Goal: Task Accomplishment & Management: Manage account settings

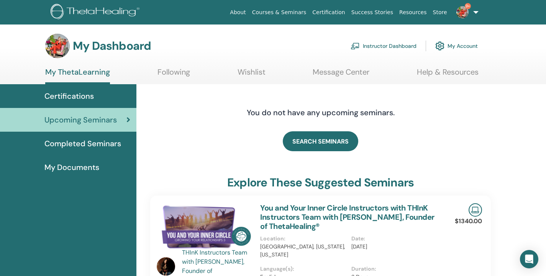
click at [401, 51] on link "Instructor Dashboard" at bounding box center [384, 46] width 66 height 17
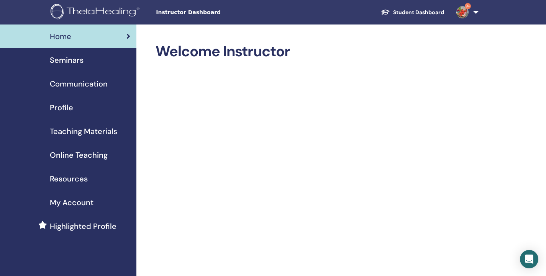
click at [74, 62] on span "Seminars" at bounding box center [67, 59] width 34 height 11
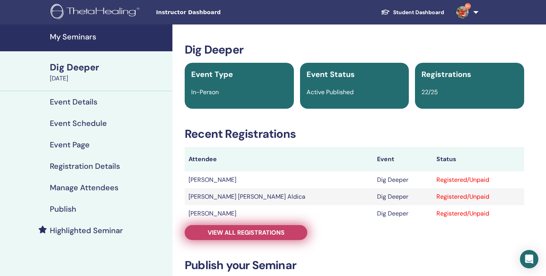
click at [264, 235] on span "View all registrations" at bounding box center [246, 233] width 77 height 8
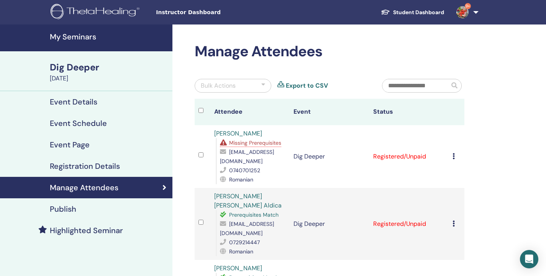
click at [452, 158] on td "Cancel Registration Do not auto-certify Mark as Paid Mark as Unpaid Mark as Abs…" at bounding box center [457, 156] width 16 height 63
click at [262, 89] on div at bounding box center [263, 85] width 4 height 9
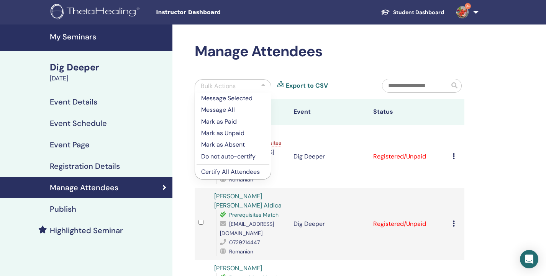
click at [450, 154] on td "Cancel Registration Do not auto-certify Mark as Paid Mark as Unpaid Mark as Abs…" at bounding box center [457, 156] width 16 height 63
click at [456, 156] on div "Cancel Registration Do not auto-certify Mark as Paid Mark as Unpaid Mark as Abs…" at bounding box center [456, 156] width 8 height 9
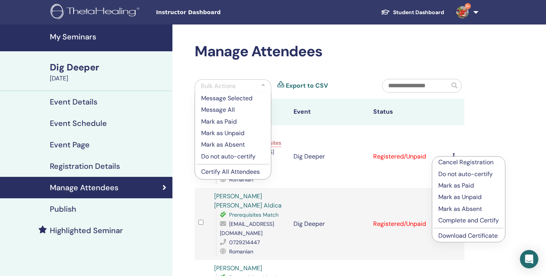
click at [473, 161] on p "Cancel Registration" at bounding box center [468, 162] width 61 height 9
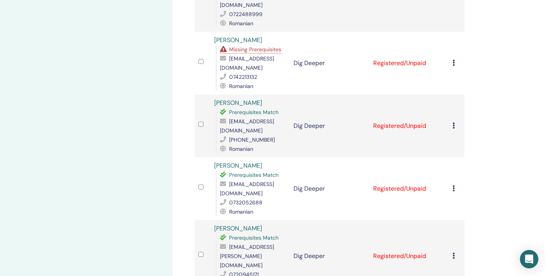
scroll to position [742, 0]
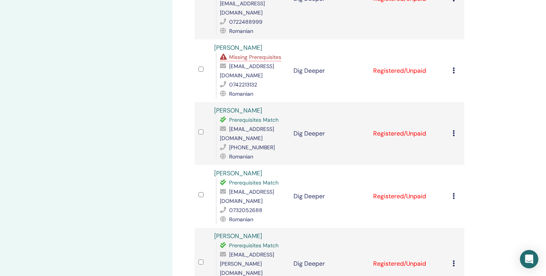
click at [454, 67] on icon at bounding box center [453, 70] width 2 height 6
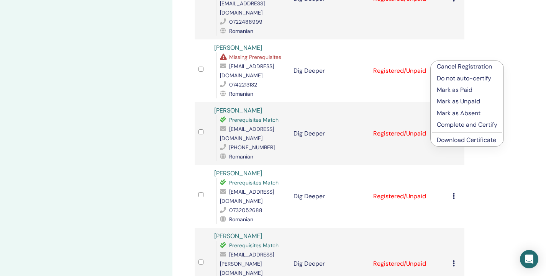
click at [464, 69] on p "Cancel Registration" at bounding box center [467, 66] width 61 height 9
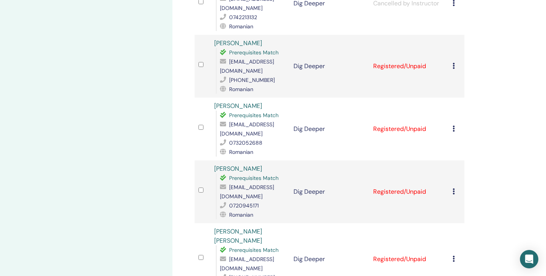
scroll to position [827, 0]
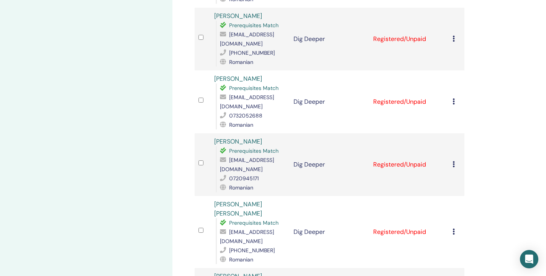
drag, startPoint x: 537, startPoint y: 148, endPoint x: 537, endPoint y: 185, distance: 37.5
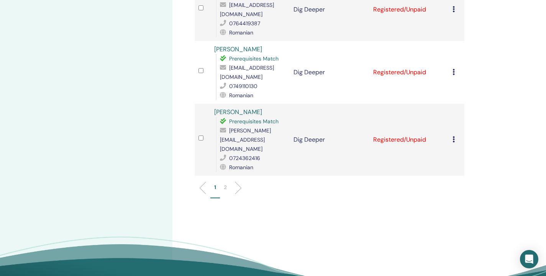
scroll to position [1265, 0]
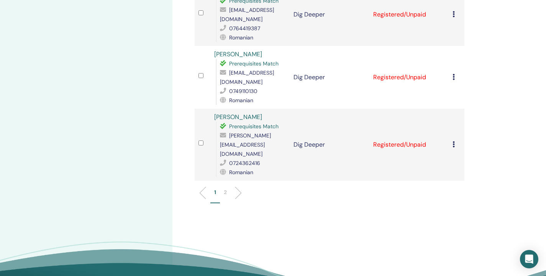
click at [224, 188] on p "2" at bounding box center [225, 192] width 3 height 8
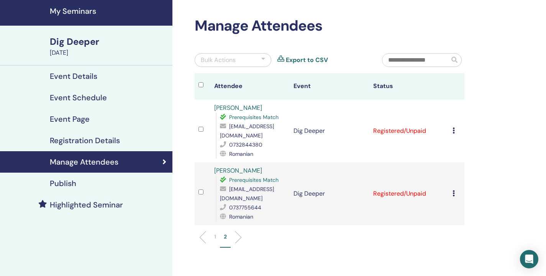
scroll to position [27, 0]
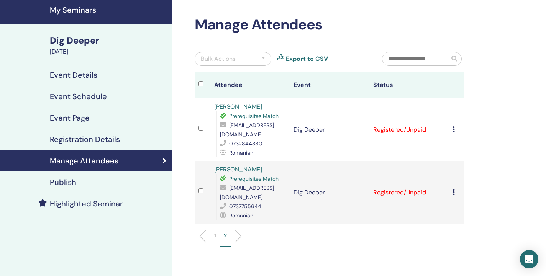
click at [265, 61] on div "Bulk Actions" at bounding box center [233, 59] width 77 height 14
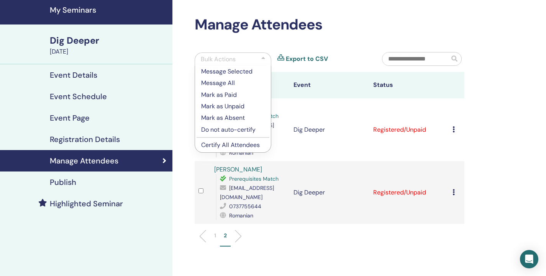
drag, startPoint x: 216, startPoint y: 82, endPoint x: 221, endPoint y: 95, distance: 14.1
click at [221, 95] on ul "Message Selected Message All Mark as Paid Mark as Unpaid Mark as Absent Do not …" at bounding box center [233, 108] width 76 height 85
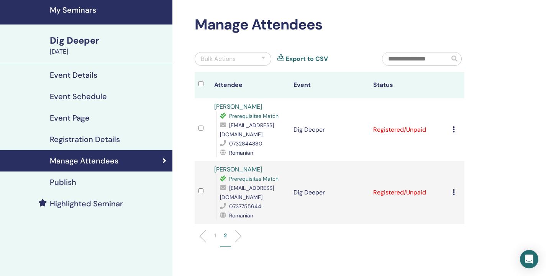
click at [200, 86] on div at bounding box center [204, 85] width 12 height 11
click at [262, 60] on div at bounding box center [263, 58] width 4 height 9
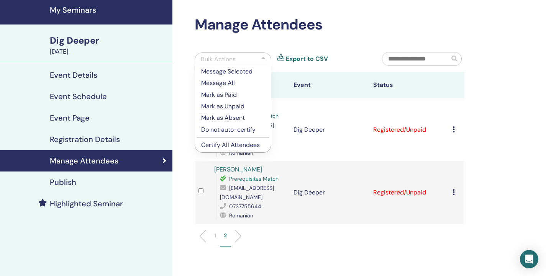
click at [231, 96] on p "Mark as Paid" at bounding box center [233, 94] width 64 height 9
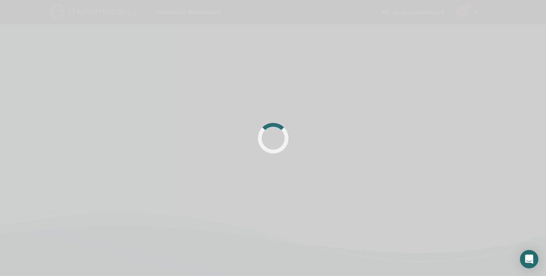
scroll to position [27, 0]
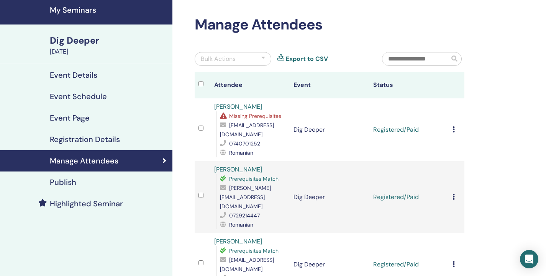
click at [453, 129] on icon at bounding box center [453, 129] width 2 height 6
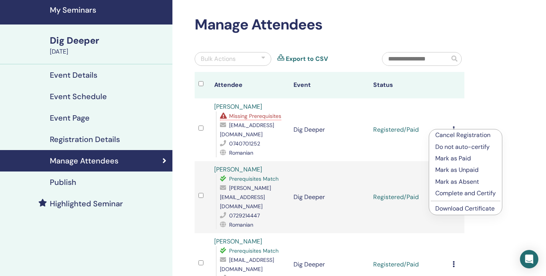
click at [463, 132] on p "Cancel Registration" at bounding box center [465, 135] width 61 height 9
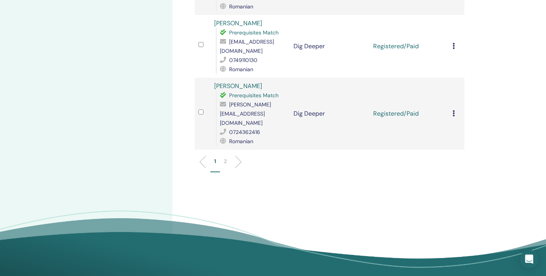
scroll to position [1294, 0]
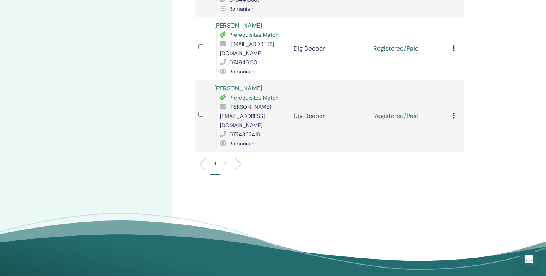
click at [226, 160] on p "2" at bounding box center [225, 164] width 3 height 8
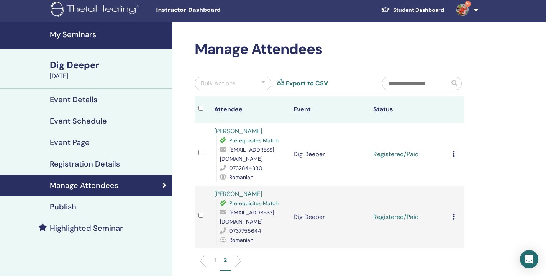
scroll to position [3, 0]
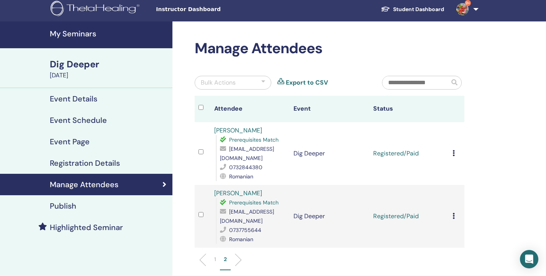
click at [262, 83] on div at bounding box center [263, 82] width 4 height 9
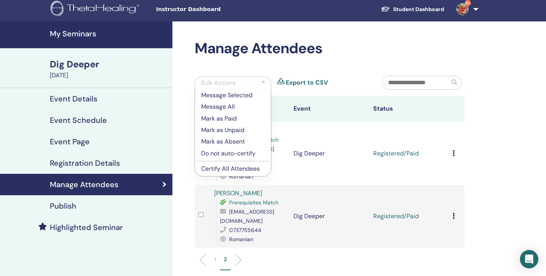
click at [238, 165] on p "Certify All Attendees" at bounding box center [233, 168] width 64 height 9
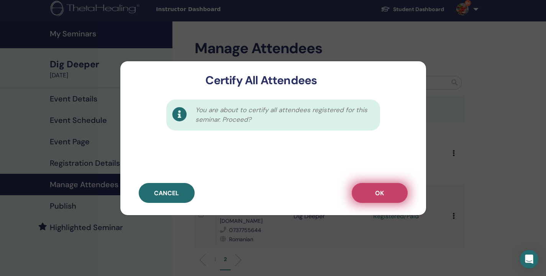
click at [373, 186] on button "OK" at bounding box center [380, 193] width 56 height 20
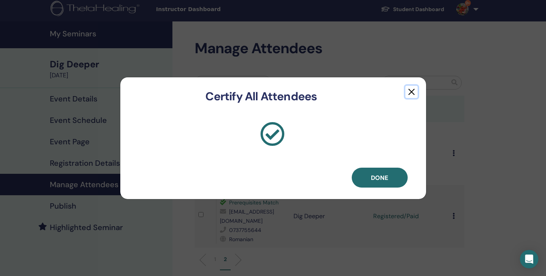
click at [412, 90] on button "button" at bounding box center [411, 92] width 12 height 12
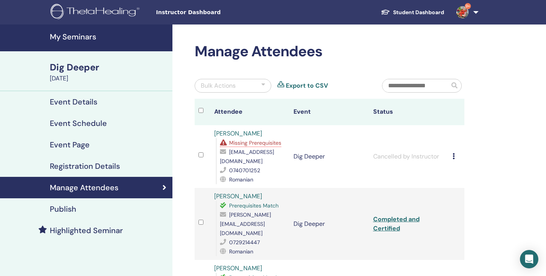
click at [69, 38] on h4 "My Seminars" at bounding box center [109, 36] width 118 height 9
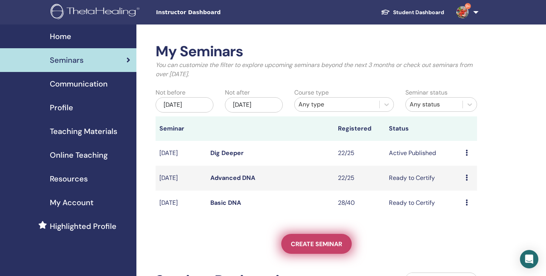
click at [326, 246] on span "Create seminar" at bounding box center [316, 244] width 51 height 8
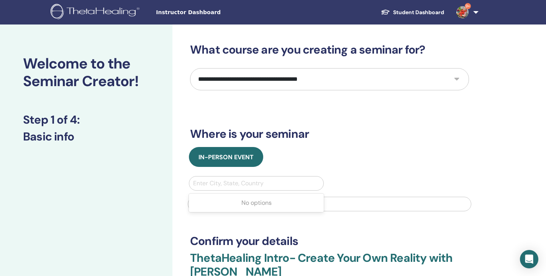
click at [230, 183] on div at bounding box center [256, 183] width 126 height 11
type input "*********"
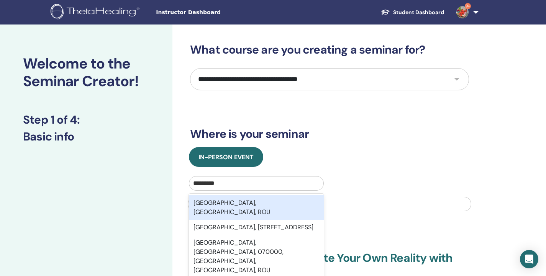
click at [248, 200] on div "Bucharest, București, ROU" at bounding box center [256, 207] width 135 height 25
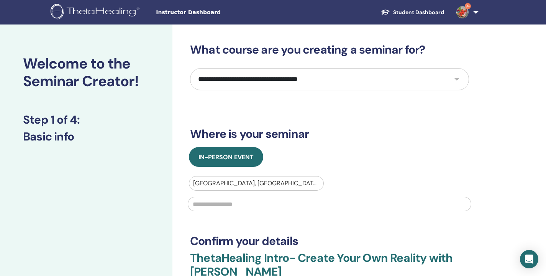
click at [458, 81] on select "**********" at bounding box center [329, 79] width 279 height 22
select select "*"
click at [190, 68] on select "**********" at bounding box center [329, 79] width 279 height 22
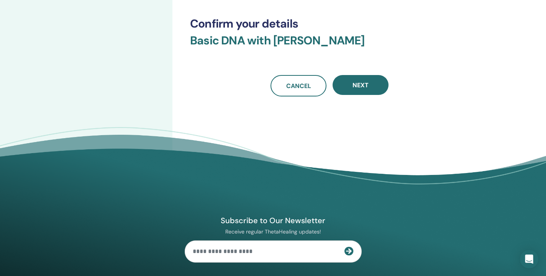
scroll to position [195, 0]
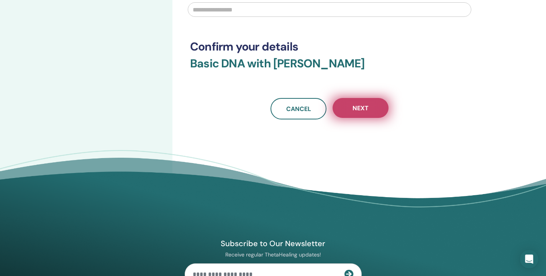
click at [370, 113] on button "Next" at bounding box center [361, 108] width 56 height 20
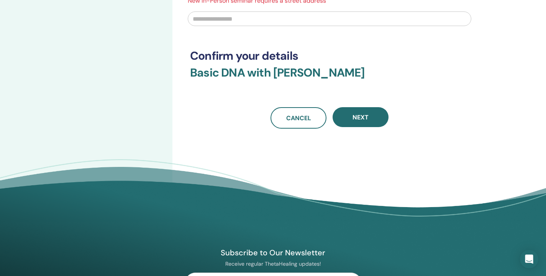
scroll to position [0, 0]
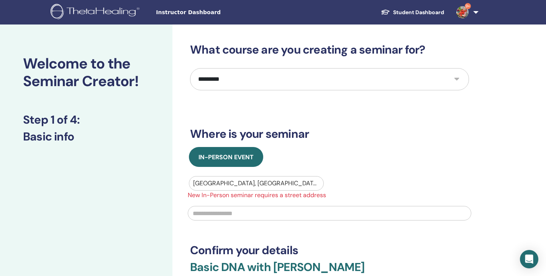
click at [215, 211] on input "text" at bounding box center [329, 213] width 283 height 15
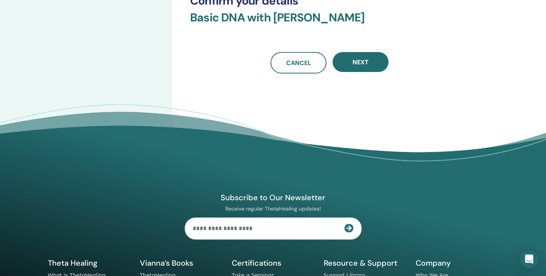
scroll to position [247, 0]
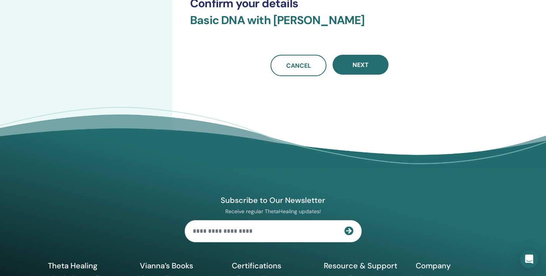
type input "********"
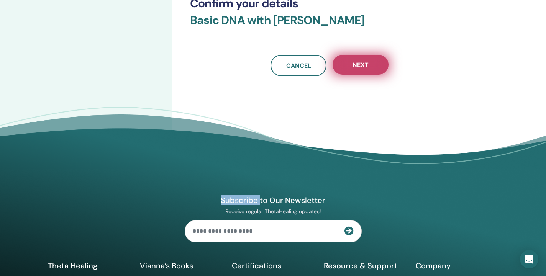
click at [370, 61] on button "Next" at bounding box center [361, 65] width 56 height 20
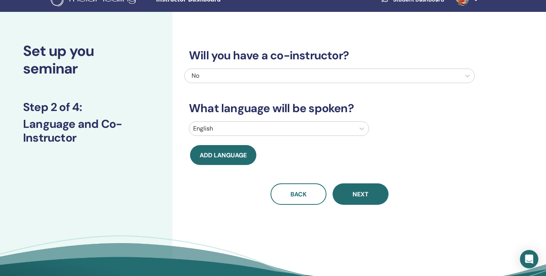
scroll to position [0, 0]
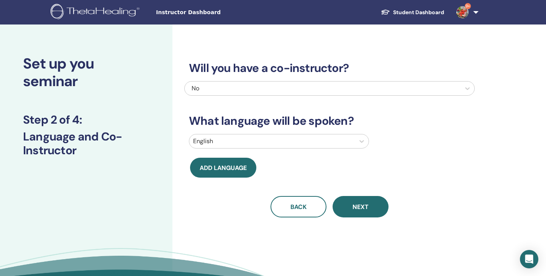
click at [329, 140] on div at bounding box center [272, 141] width 158 height 11
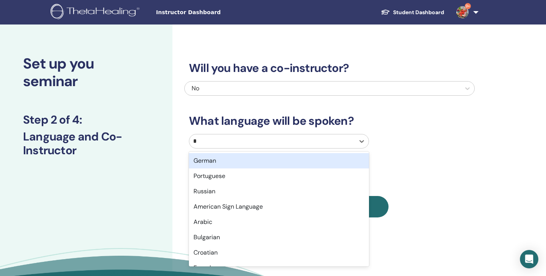
type input "**"
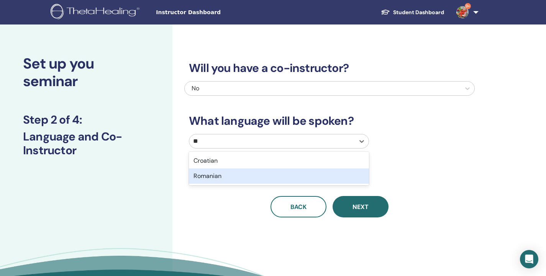
click at [198, 179] on div "Romanian" at bounding box center [279, 176] width 180 height 15
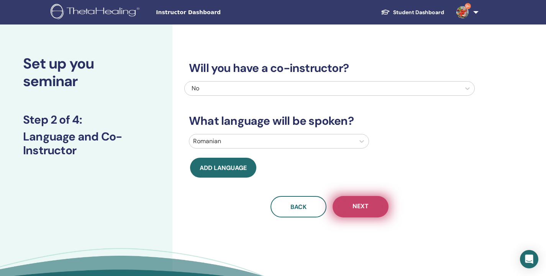
click at [378, 211] on button "Next" at bounding box center [361, 206] width 56 height 21
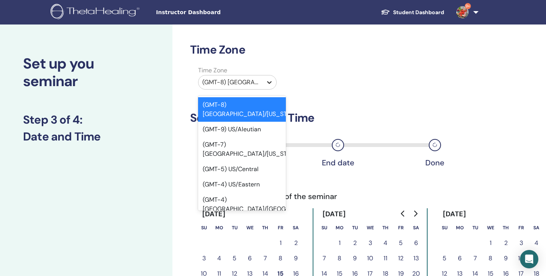
click at [271, 83] on icon at bounding box center [269, 83] width 8 height 8
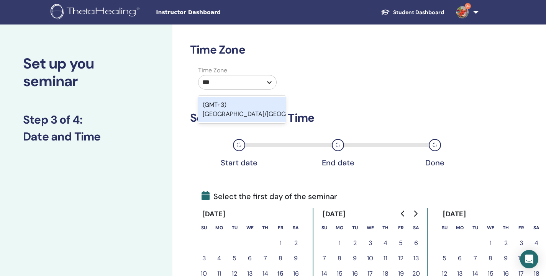
type input "****"
click at [264, 106] on div "(GMT+3) Europe/Bucharest" at bounding box center [242, 109] width 88 height 25
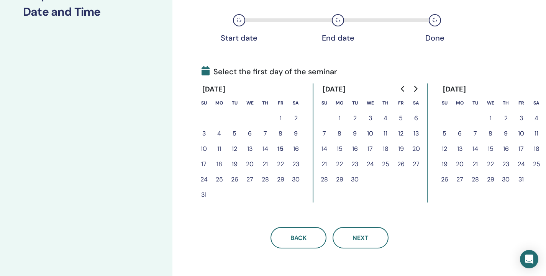
scroll to position [110, 0]
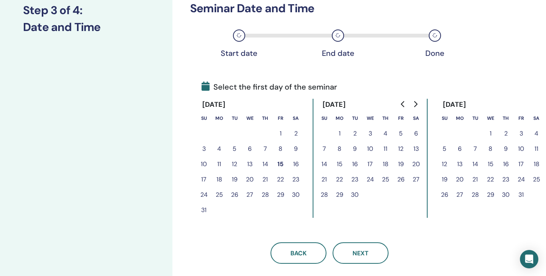
click at [206, 180] on button "17" at bounding box center [203, 179] width 15 height 15
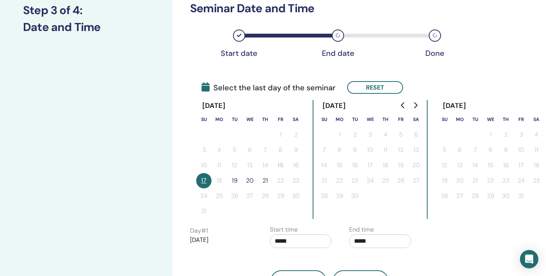
click at [236, 179] on button "19" at bounding box center [234, 180] width 15 height 15
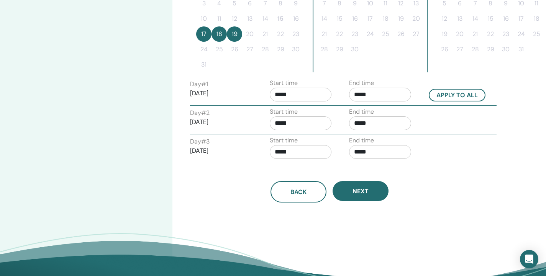
scroll to position [252, 0]
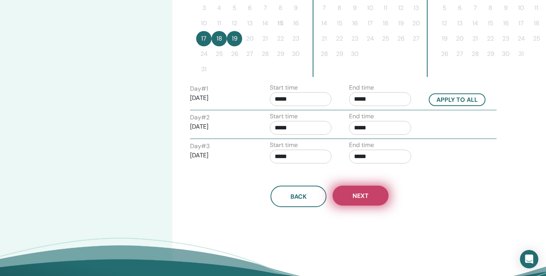
click at [350, 204] on button "Next" at bounding box center [361, 196] width 56 height 20
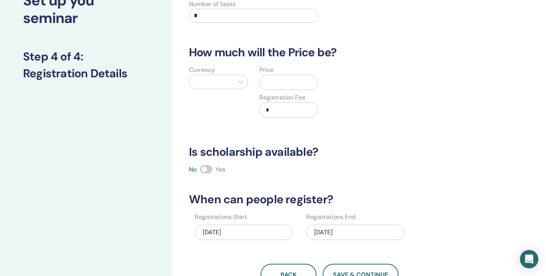
scroll to position [0, 0]
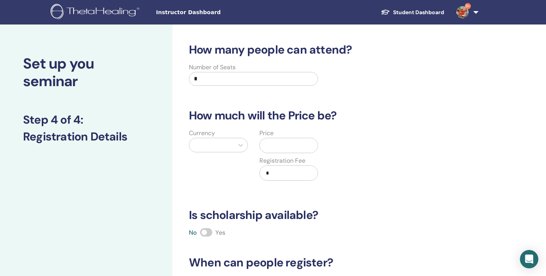
drag, startPoint x: 206, startPoint y: 82, endPoint x: 192, endPoint y: 79, distance: 14.3
click at [192, 79] on input "*" at bounding box center [253, 79] width 129 height 14
type input "*"
click at [207, 146] on div at bounding box center [211, 145] width 37 height 11
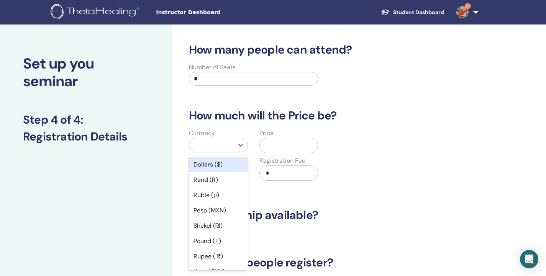
click at [207, 164] on div "Dollars ($)" at bounding box center [218, 164] width 59 height 15
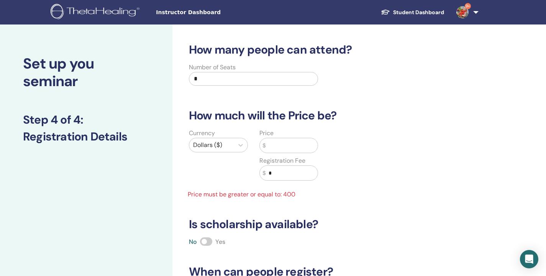
click at [277, 148] on input "text" at bounding box center [291, 145] width 52 height 15
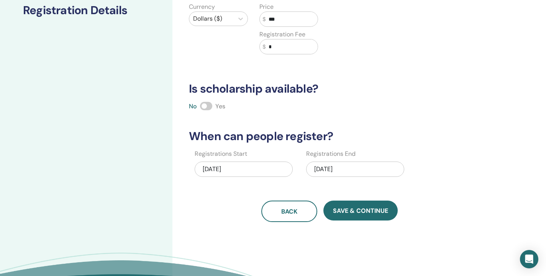
scroll to position [119, 0]
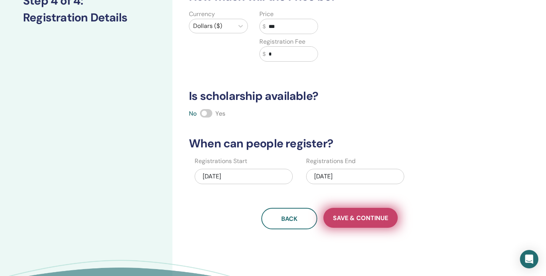
type input "***"
click at [371, 218] on span "Save & Continue" at bounding box center [360, 218] width 55 height 8
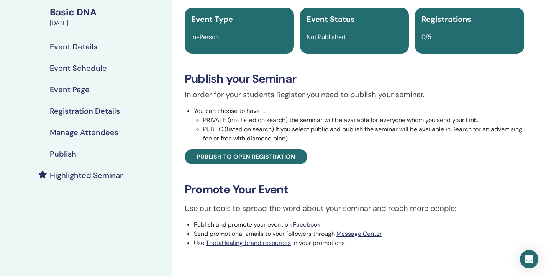
scroll to position [50, 0]
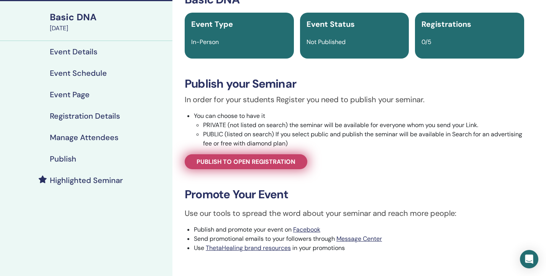
click at [256, 162] on span "Publish to open registration" at bounding box center [246, 162] width 99 height 8
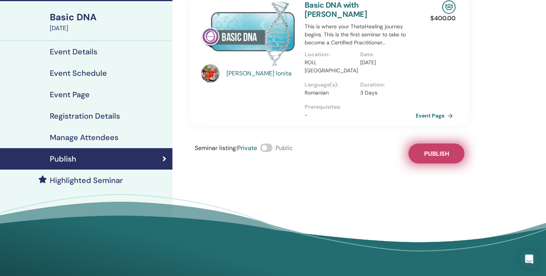
click at [435, 150] on button "Publish" at bounding box center [436, 154] width 56 height 20
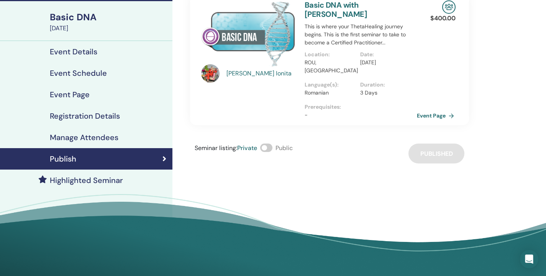
click at [429, 110] on link "Event Page" at bounding box center [437, 115] width 40 height 11
click at [425, 112] on link "Event Page" at bounding box center [437, 115] width 40 height 11
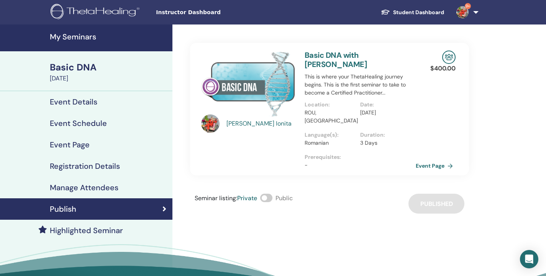
scroll to position [50, 0]
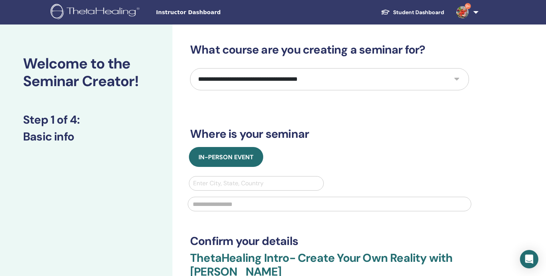
click at [463, 80] on select "**********" at bounding box center [329, 79] width 279 height 22
select select "*"
click at [190, 68] on select "**********" at bounding box center [329, 79] width 279 height 22
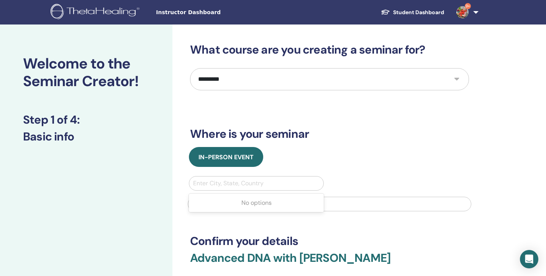
click at [226, 183] on div at bounding box center [256, 183] width 126 height 11
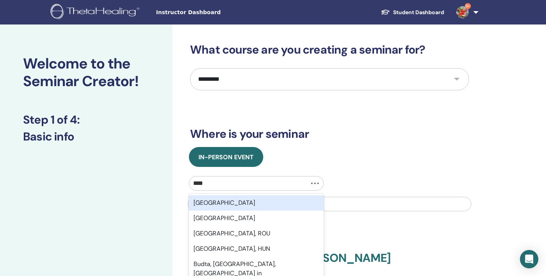
type input "*****"
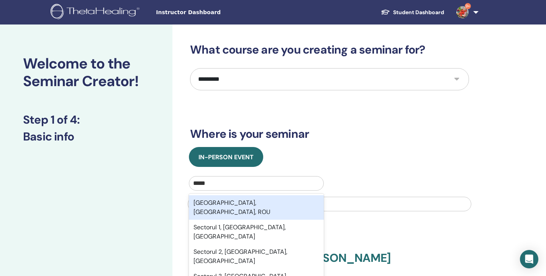
click at [216, 202] on div "Bucharest, București, ROU" at bounding box center [256, 207] width 135 height 25
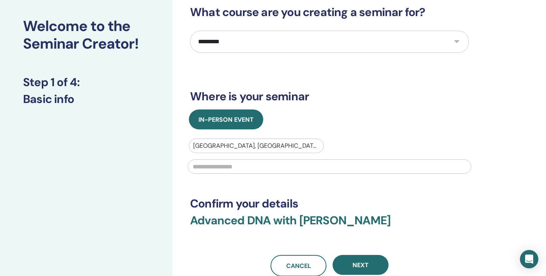
scroll to position [36, 0]
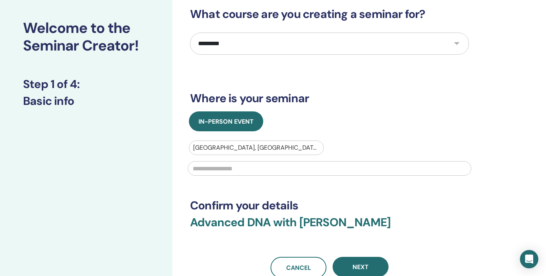
click at [195, 167] on input "text" at bounding box center [329, 168] width 283 height 15
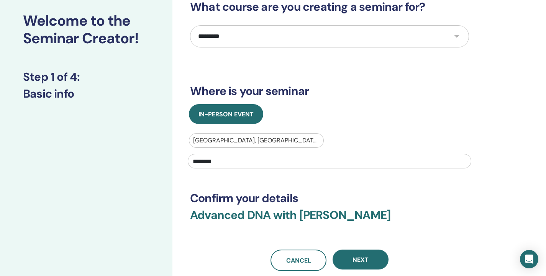
scroll to position [44, 0]
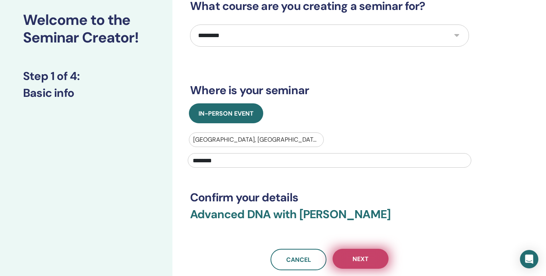
type input "********"
click at [367, 259] on span "Next" at bounding box center [360, 259] width 16 height 8
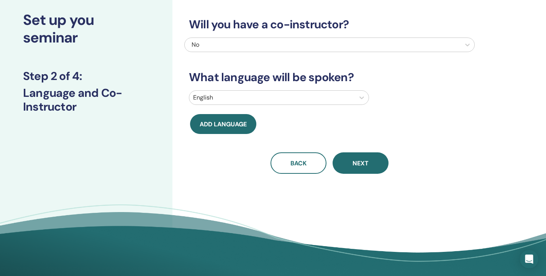
click at [242, 98] on div at bounding box center [272, 97] width 158 height 11
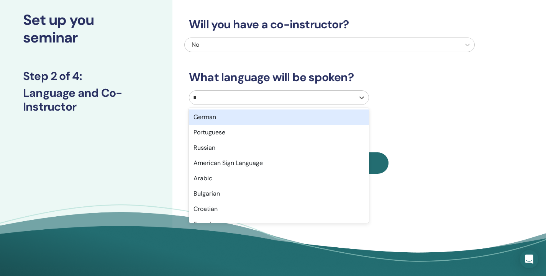
type input "**"
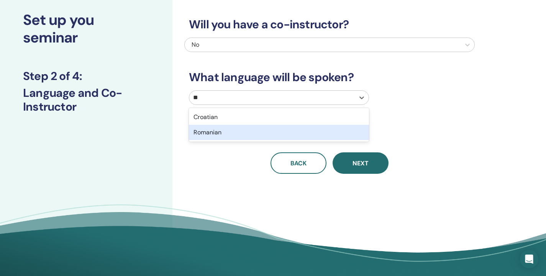
click at [231, 131] on div "Romanian" at bounding box center [279, 132] width 180 height 15
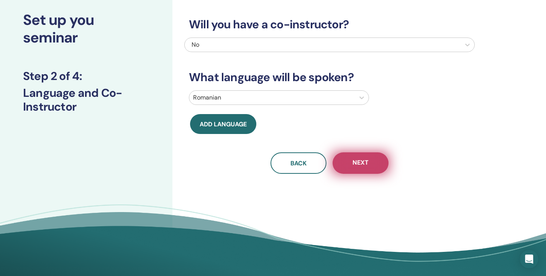
click at [373, 168] on button "Next" at bounding box center [361, 162] width 56 height 21
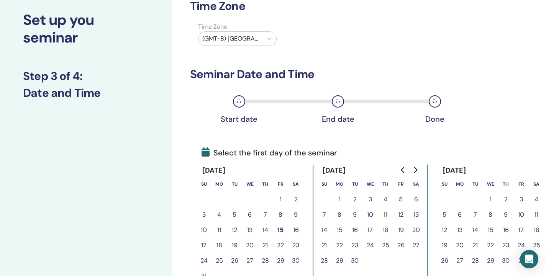
scroll to position [0, 0]
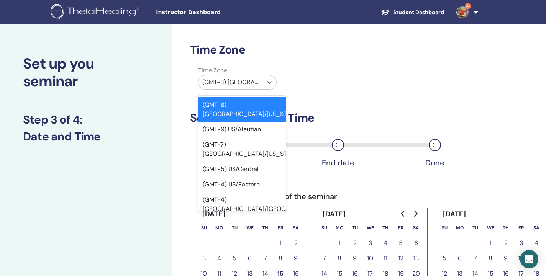
click at [248, 82] on div at bounding box center [230, 82] width 56 height 11
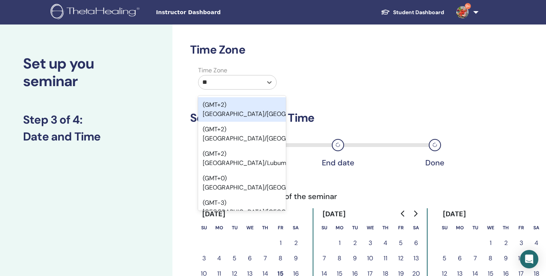
type input "***"
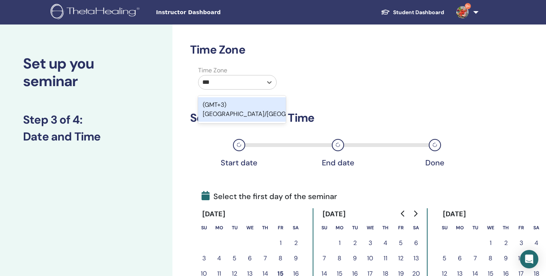
click at [258, 110] on div "(GMT+3) Europe/Bucharest" at bounding box center [242, 109] width 88 height 25
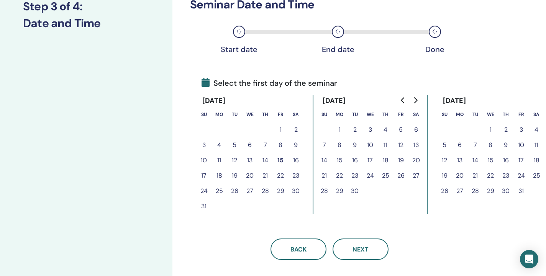
scroll to position [111, 0]
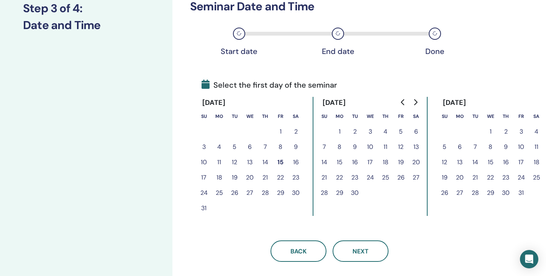
click at [249, 179] on button "20" at bounding box center [249, 177] width 15 height 15
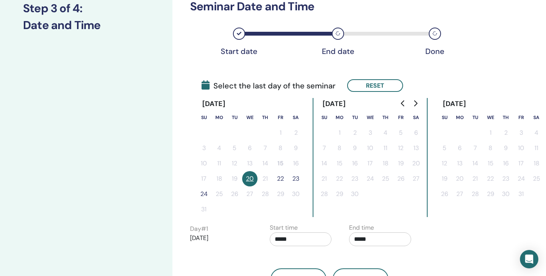
click at [282, 178] on button "22" at bounding box center [280, 178] width 15 height 15
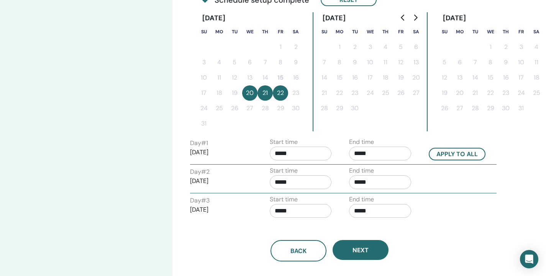
scroll to position [211, 0]
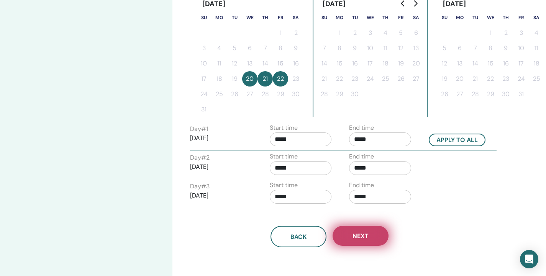
drag, startPoint x: 544, startPoint y: 105, endPoint x: 375, endPoint y: 233, distance: 212.1
click at [375, 233] on button "Next" at bounding box center [361, 236] width 56 height 20
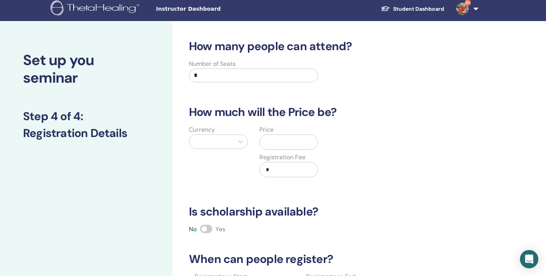
scroll to position [0, 0]
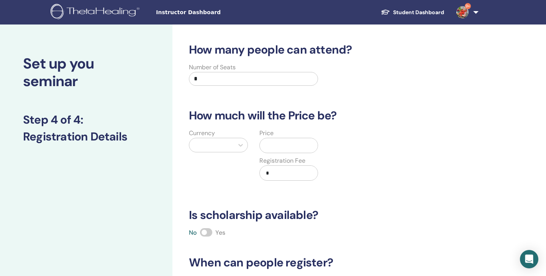
drag, startPoint x: 292, startPoint y: 79, endPoint x: 121, endPoint y: 74, distance: 171.3
click at [121, 74] on div "Set up you seminar Step 4 of 4 : Registration Details How many people can atten…" at bounding box center [273, 240] width 546 height 431
type input "*"
click at [213, 139] on div at bounding box center [211, 145] width 44 height 14
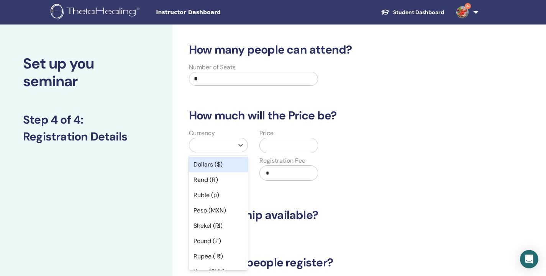
click at [214, 165] on div "Dollars ($)" at bounding box center [218, 164] width 59 height 15
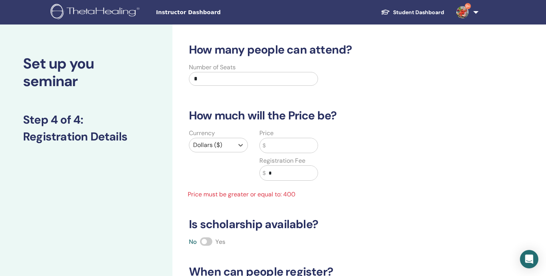
click at [275, 142] on input "text" at bounding box center [291, 145] width 52 height 15
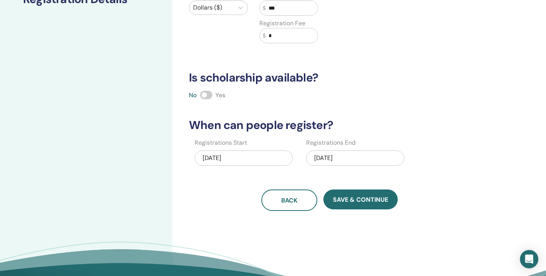
scroll to position [111, 0]
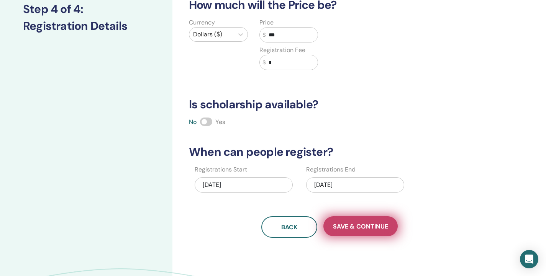
type input "***"
click at [372, 230] on span "Save & Continue" at bounding box center [360, 227] width 55 height 8
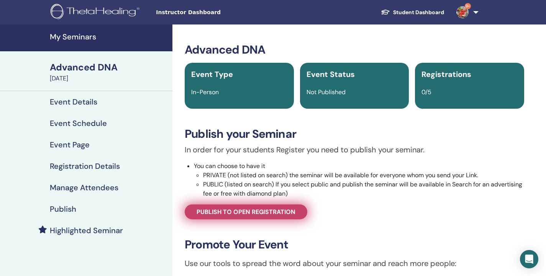
click at [293, 213] on span "Publish to open registration" at bounding box center [246, 212] width 99 height 8
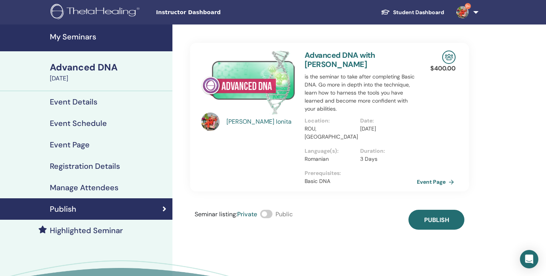
click at [446, 176] on link "Event Page" at bounding box center [437, 181] width 40 height 11
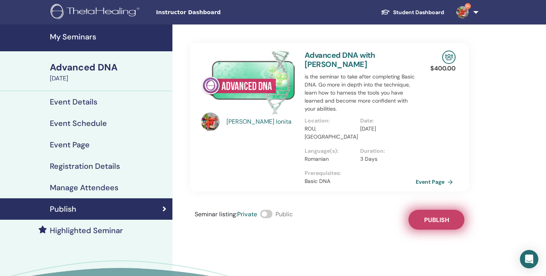
click at [443, 216] on span "Publish" at bounding box center [436, 220] width 25 height 8
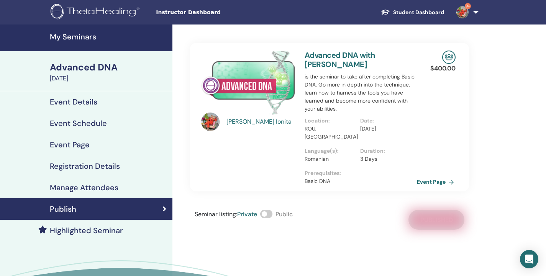
click at [436, 179] on link "Event Page" at bounding box center [437, 181] width 40 height 11
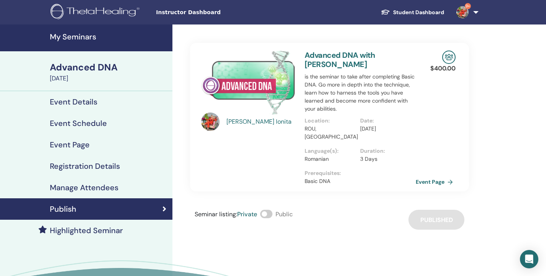
click at [83, 42] on link "My Seminars" at bounding box center [86, 38] width 172 height 27
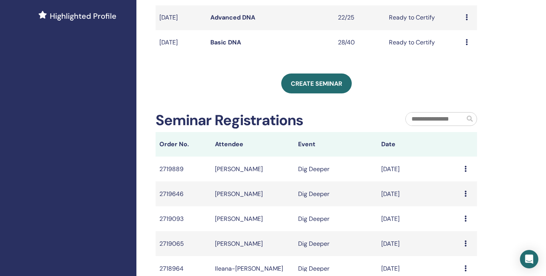
scroll to position [203, 0]
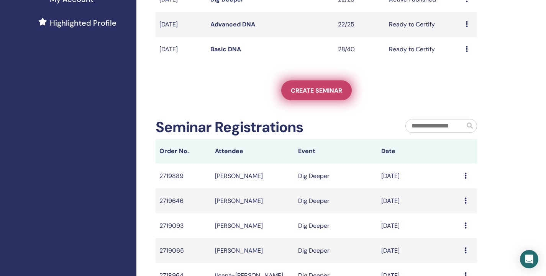
click at [311, 90] on span "Create seminar" at bounding box center [316, 91] width 51 height 8
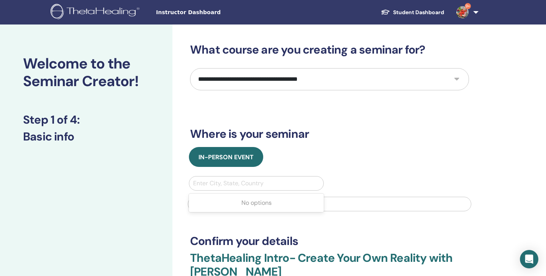
click at [215, 184] on div at bounding box center [256, 183] width 126 height 11
click at [459, 84] on select "**********" at bounding box center [329, 79] width 279 height 22
select select "**"
click at [190, 68] on select "**********" at bounding box center [329, 79] width 279 height 22
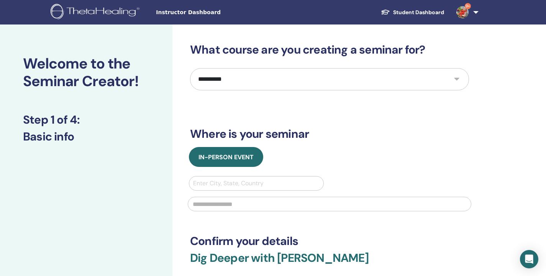
click at [216, 184] on div at bounding box center [256, 183] width 126 height 11
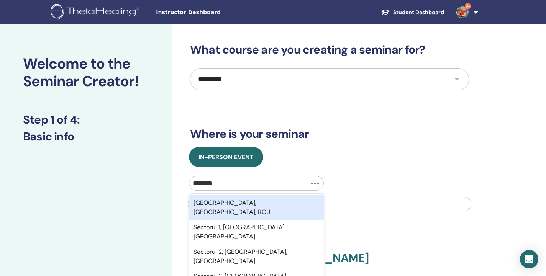
type input "*********"
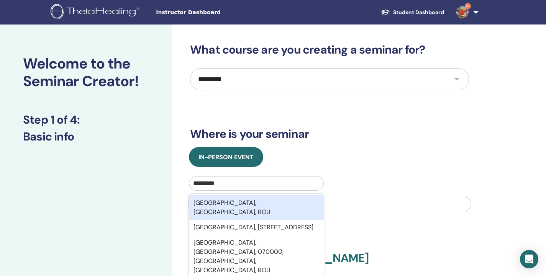
click at [229, 201] on div "Bucharest, București, ROU" at bounding box center [256, 207] width 135 height 25
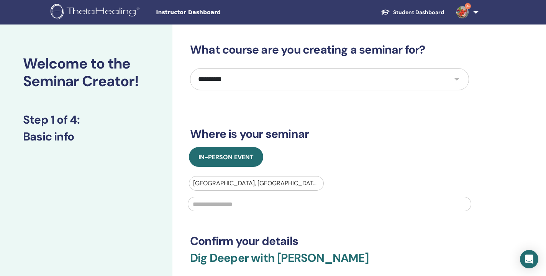
click at [229, 203] on input "text" at bounding box center [329, 204] width 283 height 15
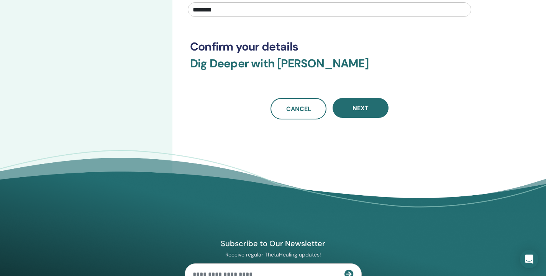
scroll to position [175, 0]
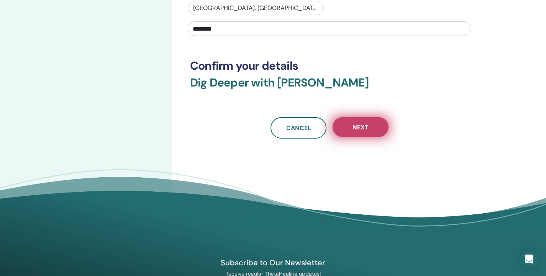
type input "********"
click at [368, 132] on button "Next" at bounding box center [361, 127] width 56 height 20
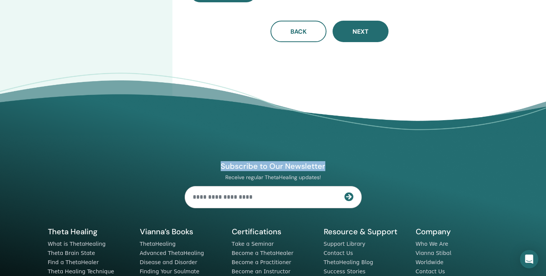
drag, startPoint x: 544, startPoint y: 123, endPoint x: 550, endPoint y: 64, distance: 59.2
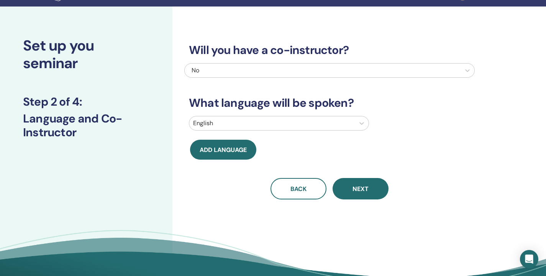
scroll to position [0, 0]
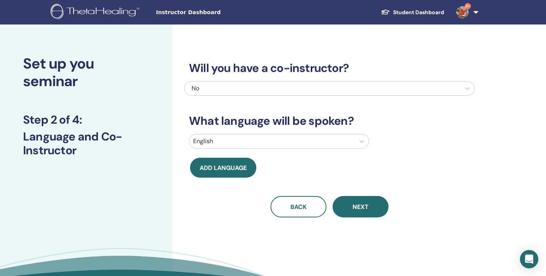
click at [247, 138] on div at bounding box center [272, 141] width 158 height 11
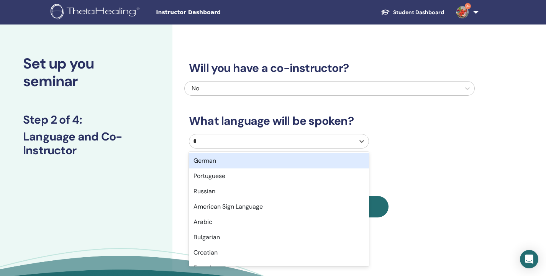
type input "**"
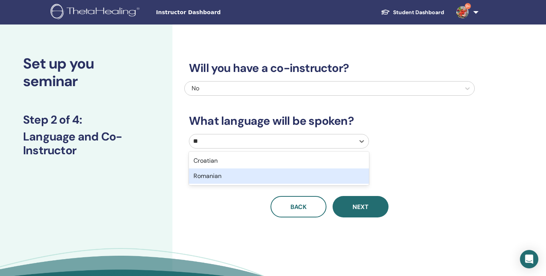
click at [223, 180] on div "Romanian" at bounding box center [279, 176] width 180 height 15
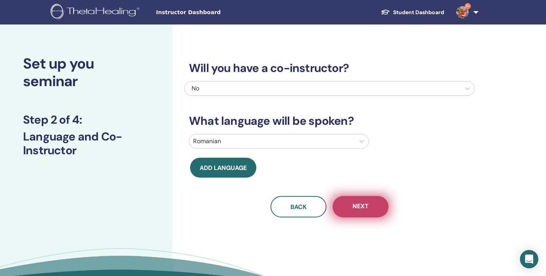
click at [356, 214] on button "Next" at bounding box center [361, 206] width 56 height 21
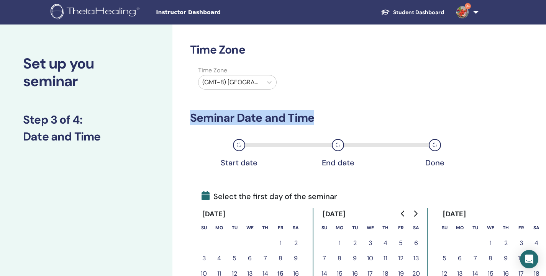
drag, startPoint x: 545, startPoint y: 90, endPoint x: 547, endPoint y: 121, distance: 30.7
click at [545, 121] on html "Instructor Dashboard Student Dashboard 9+ AI Andreea Silvia Ionita My ThetaLear…" at bounding box center [273, 138] width 546 height 276
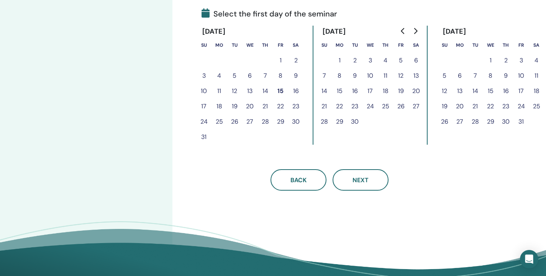
scroll to position [165, 0]
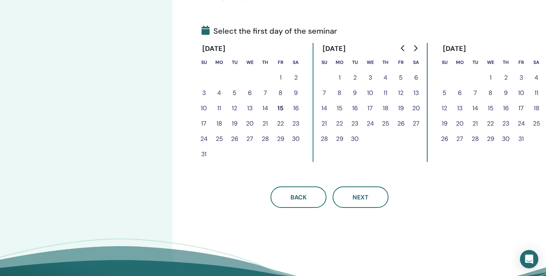
click at [295, 126] on button "23" at bounding box center [295, 123] width 15 height 15
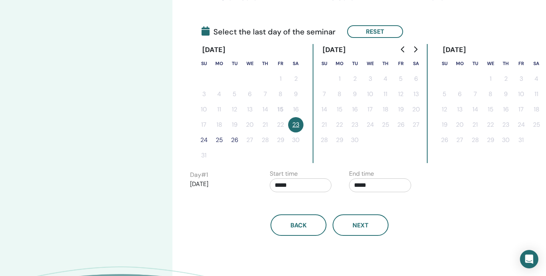
click at [209, 143] on button "24" at bounding box center [203, 140] width 15 height 15
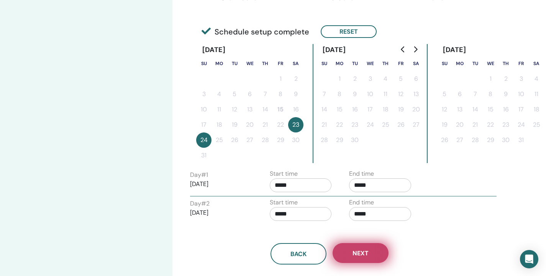
click at [370, 261] on button "Next" at bounding box center [361, 253] width 56 height 20
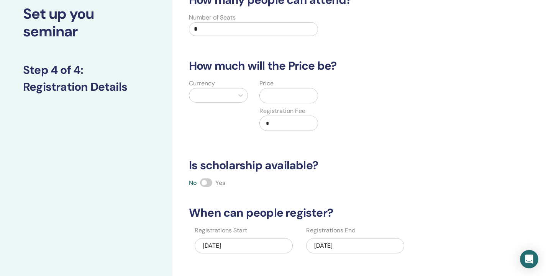
scroll to position [0, 0]
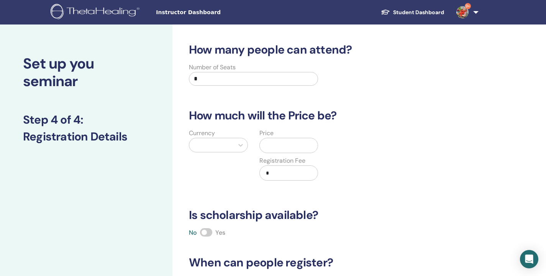
drag, startPoint x: 206, startPoint y: 80, endPoint x: 152, endPoint y: 80, distance: 54.8
click at [152, 80] on div "Set up you seminar Step 4 of 4 : Registration Details How many people can atten…" at bounding box center [273, 240] width 546 height 431
type input "*"
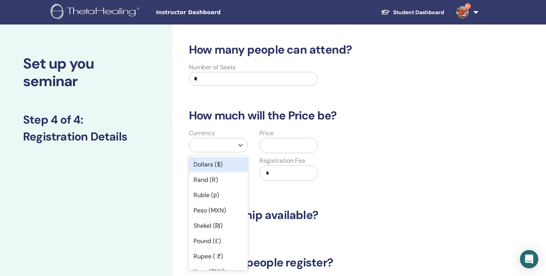
click at [226, 148] on div at bounding box center [211, 145] width 37 height 11
click at [223, 171] on div "Dollars ($)" at bounding box center [218, 164] width 59 height 15
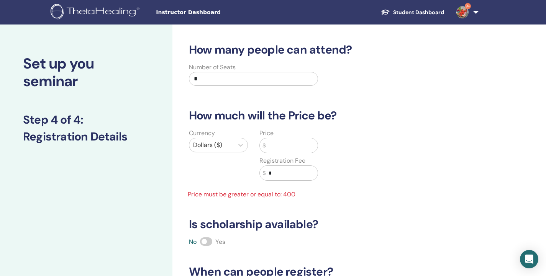
click at [300, 141] on input "text" at bounding box center [291, 145] width 52 height 15
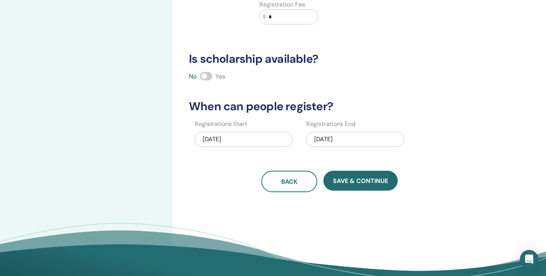
scroll to position [143, 0]
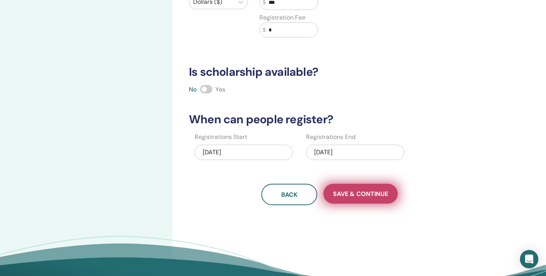
type input "***"
click at [355, 195] on span "Save & Continue" at bounding box center [360, 194] width 55 height 8
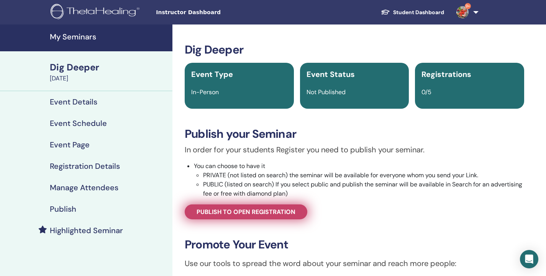
click at [273, 210] on span "Publish to open registration" at bounding box center [246, 212] width 99 height 8
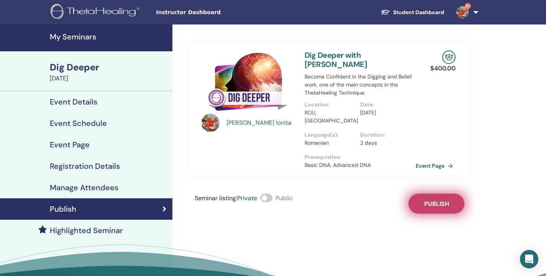
click at [436, 201] on button "Publish" at bounding box center [436, 204] width 56 height 20
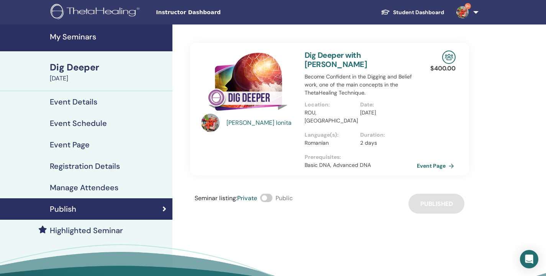
click at [435, 161] on link "Event Page" at bounding box center [437, 165] width 40 height 11
